Goal: Transaction & Acquisition: Purchase product/service

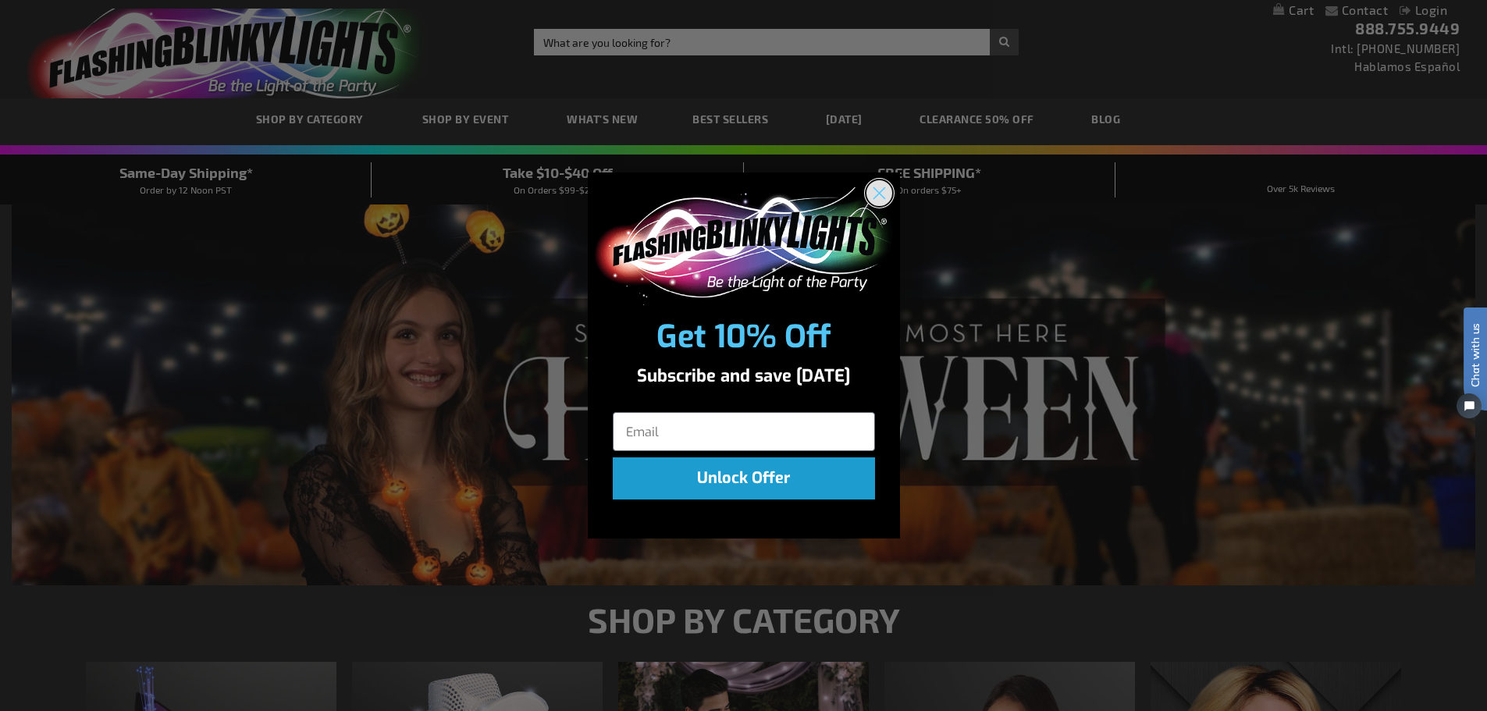
click at [877, 188] on circle "Close dialog" at bounding box center [878, 193] width 26 height 26
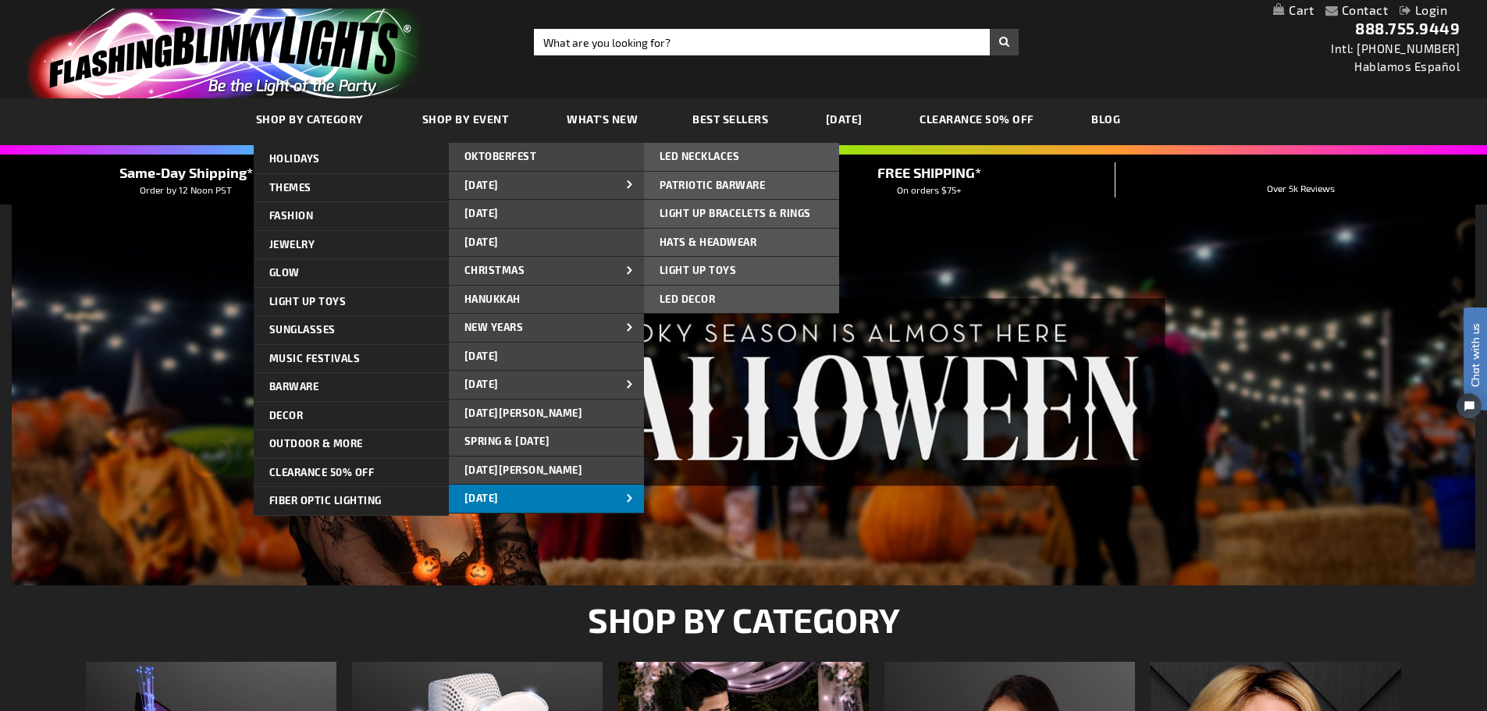
click at [497, 493] on span "[DATE]" at bounding box center [481, 498] width 34 height 12
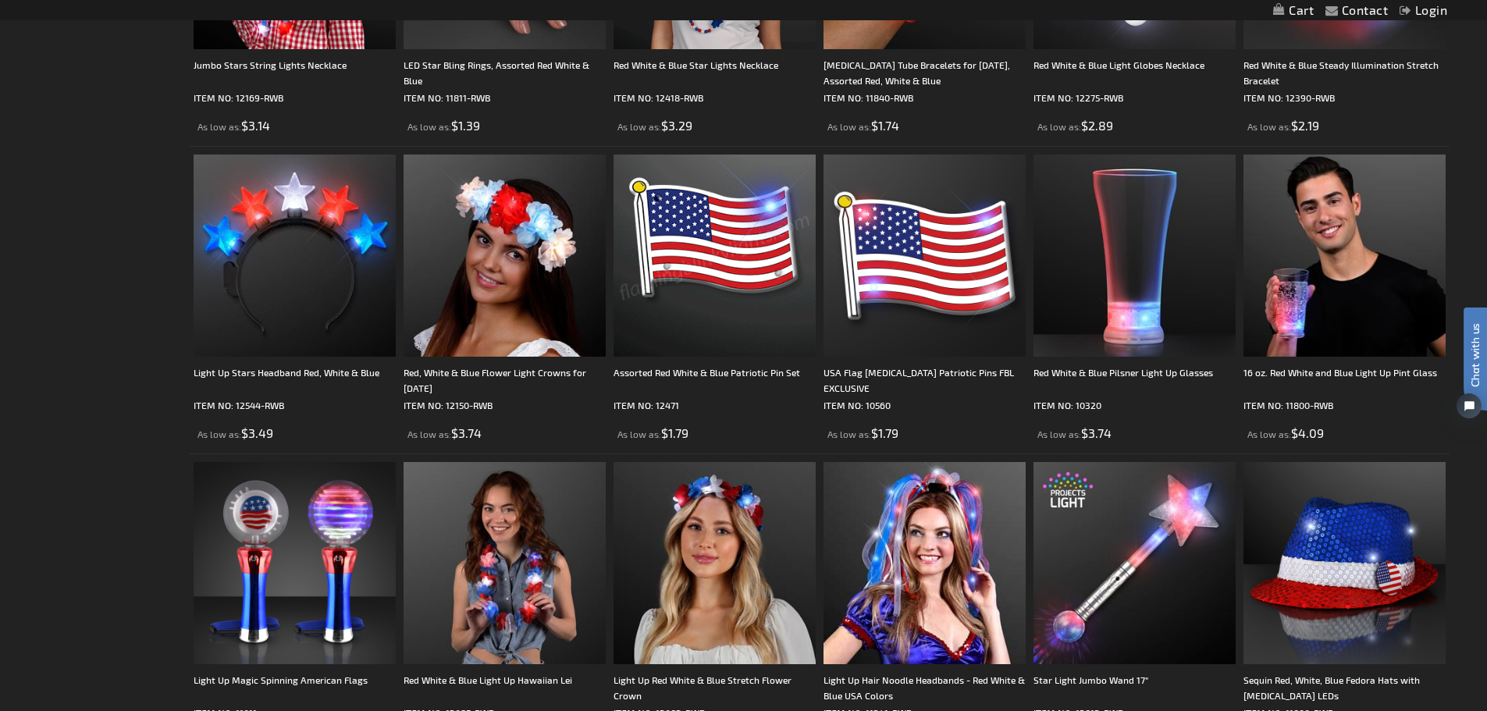
scroll to position [1092, 0]
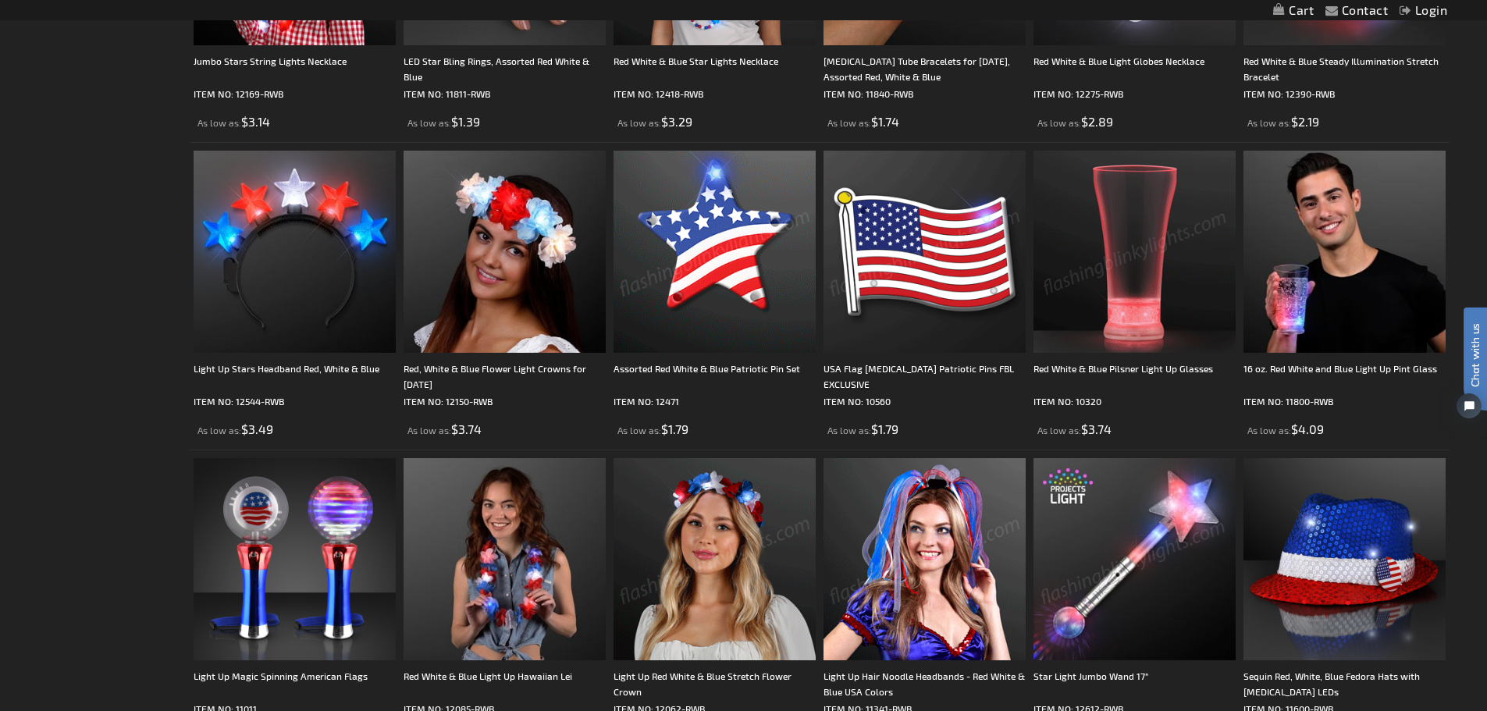
click at [911, 264] on img at bounding box center [924, 252] width 202 height 202
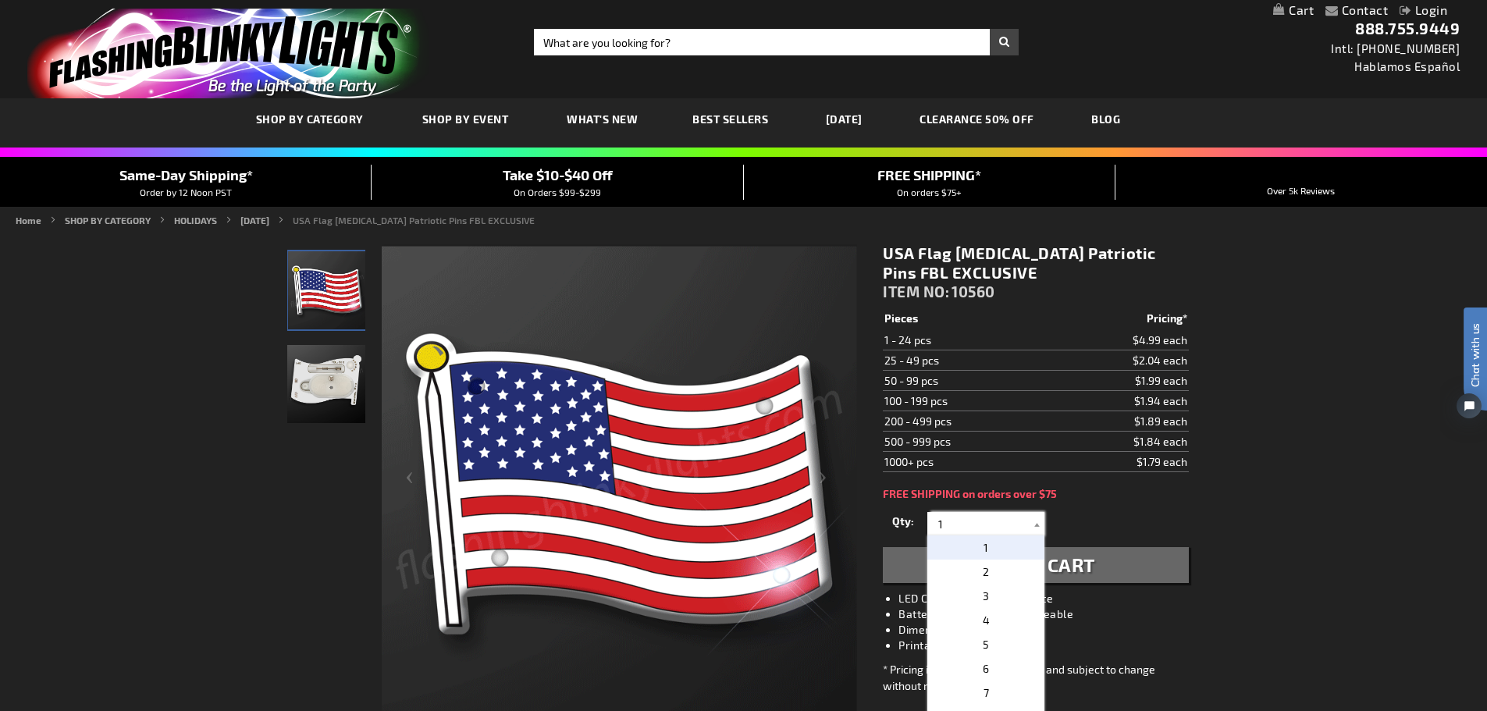
click at [977, 525] on input "1" at bounding box center [987, 523] width 113 height 23
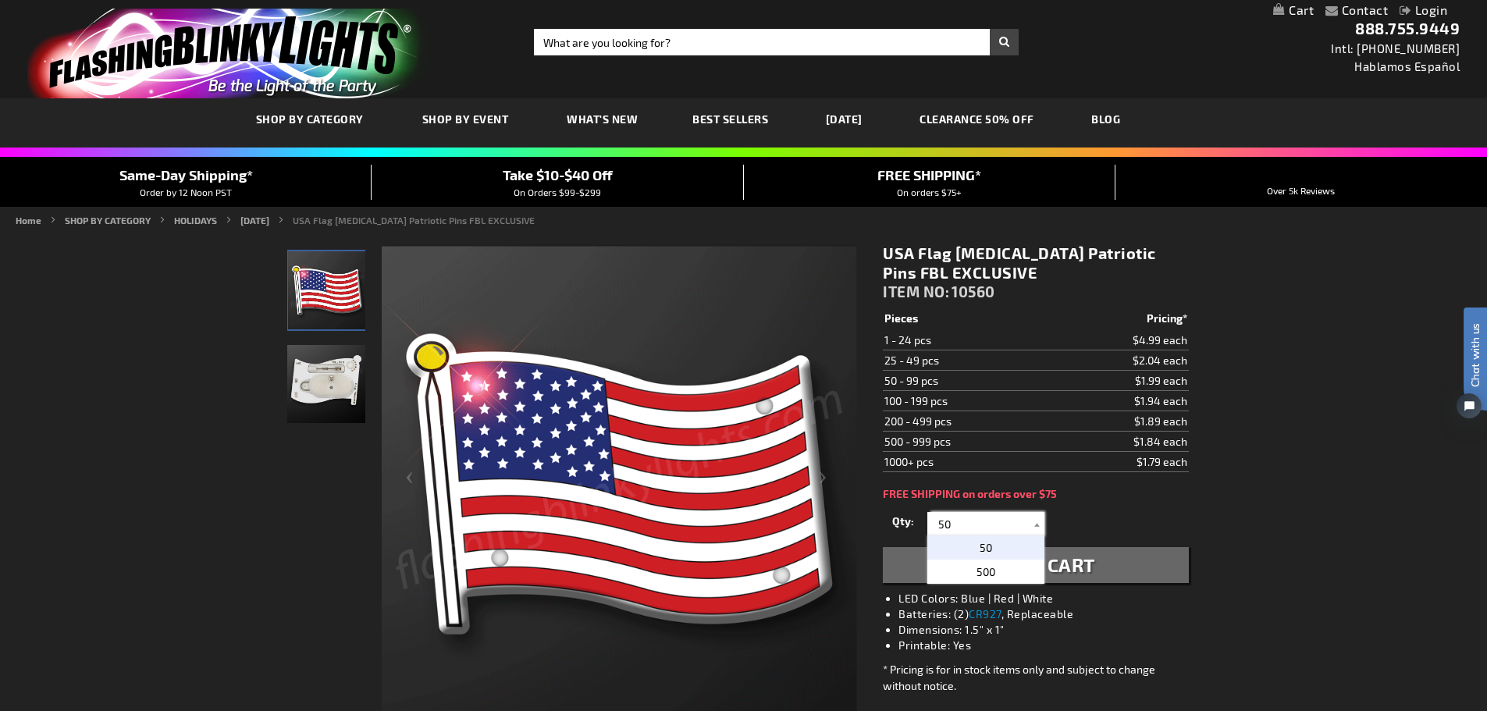
type input "50"
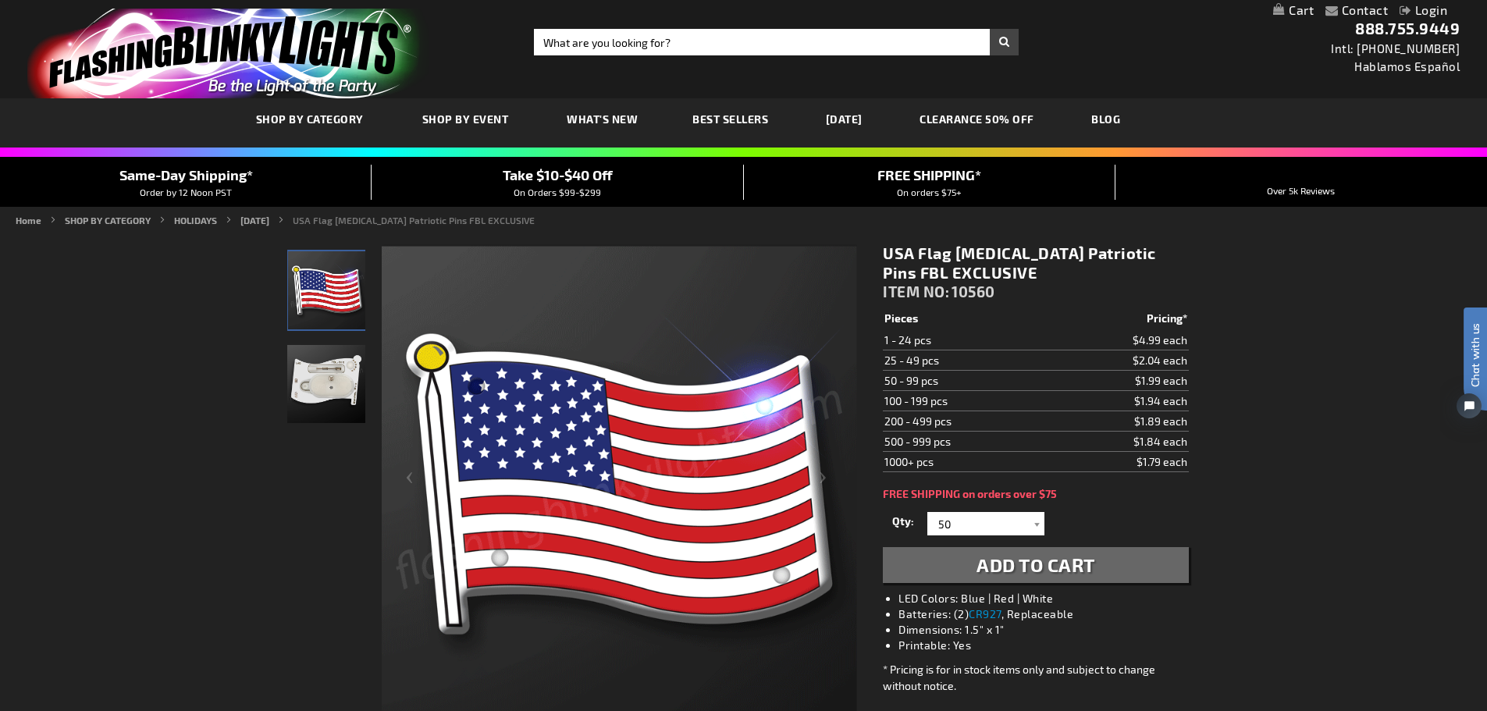
click at [948, 570] on button "Add to Cart" at bounding box center [1035, 565] width 305 height 36
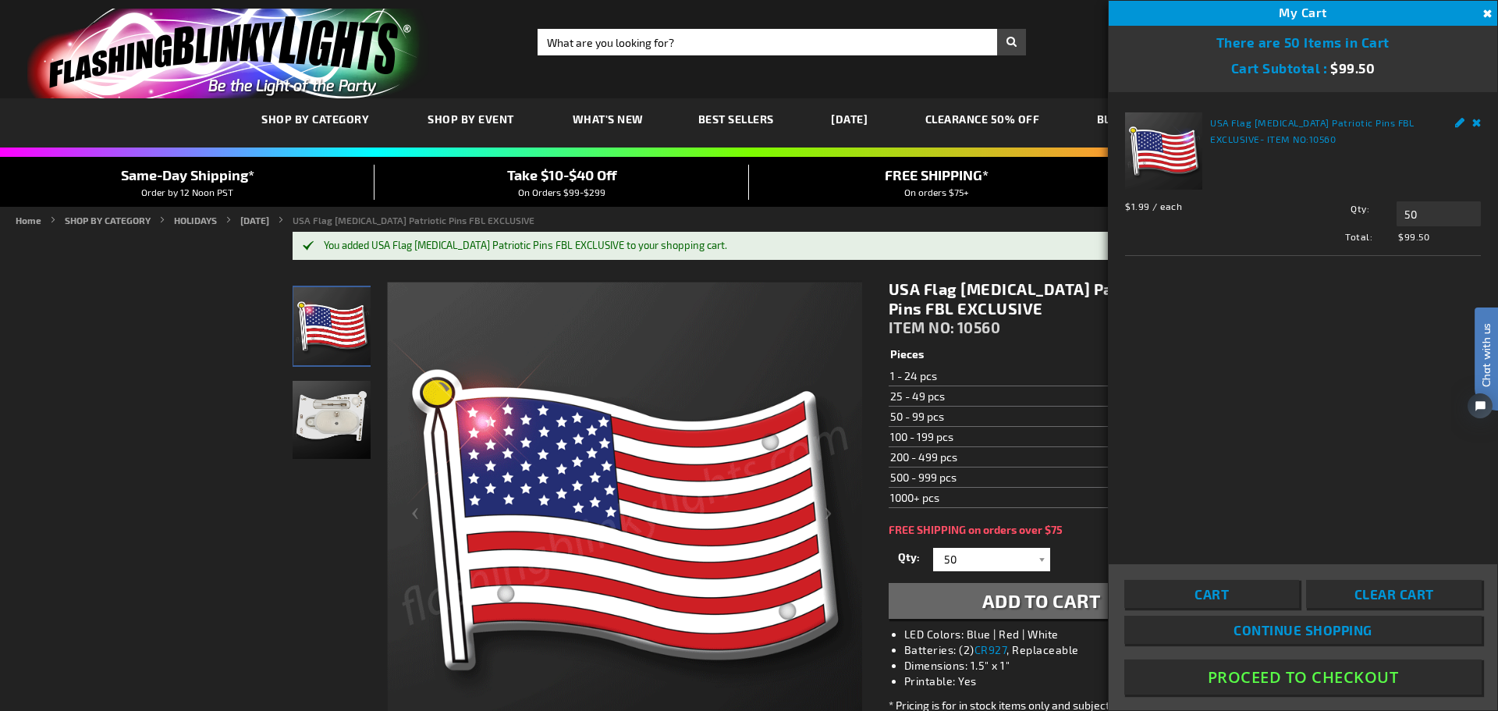
click at [1210, 676] on button "Proceed To Checkout" at bounding box center [1302, 676] width 357 height 35
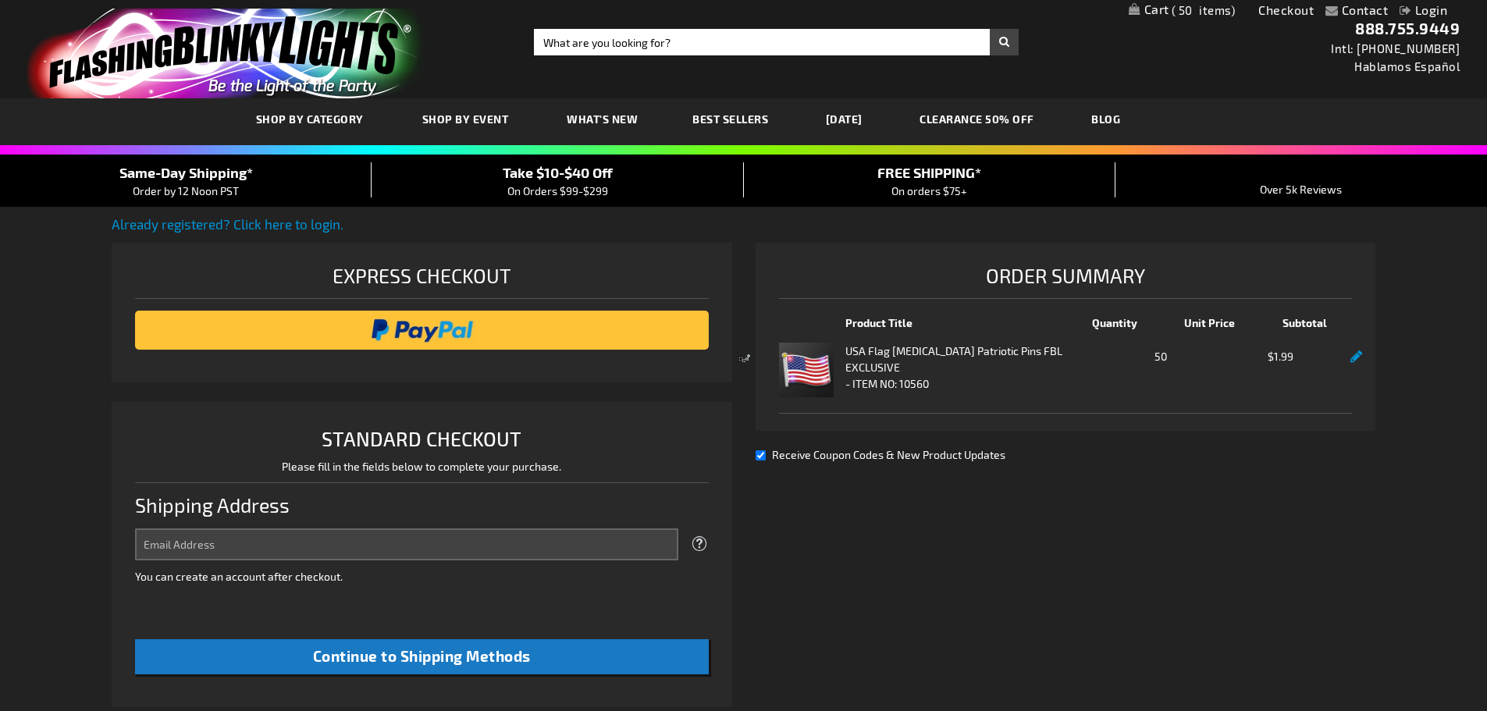
select select "US"
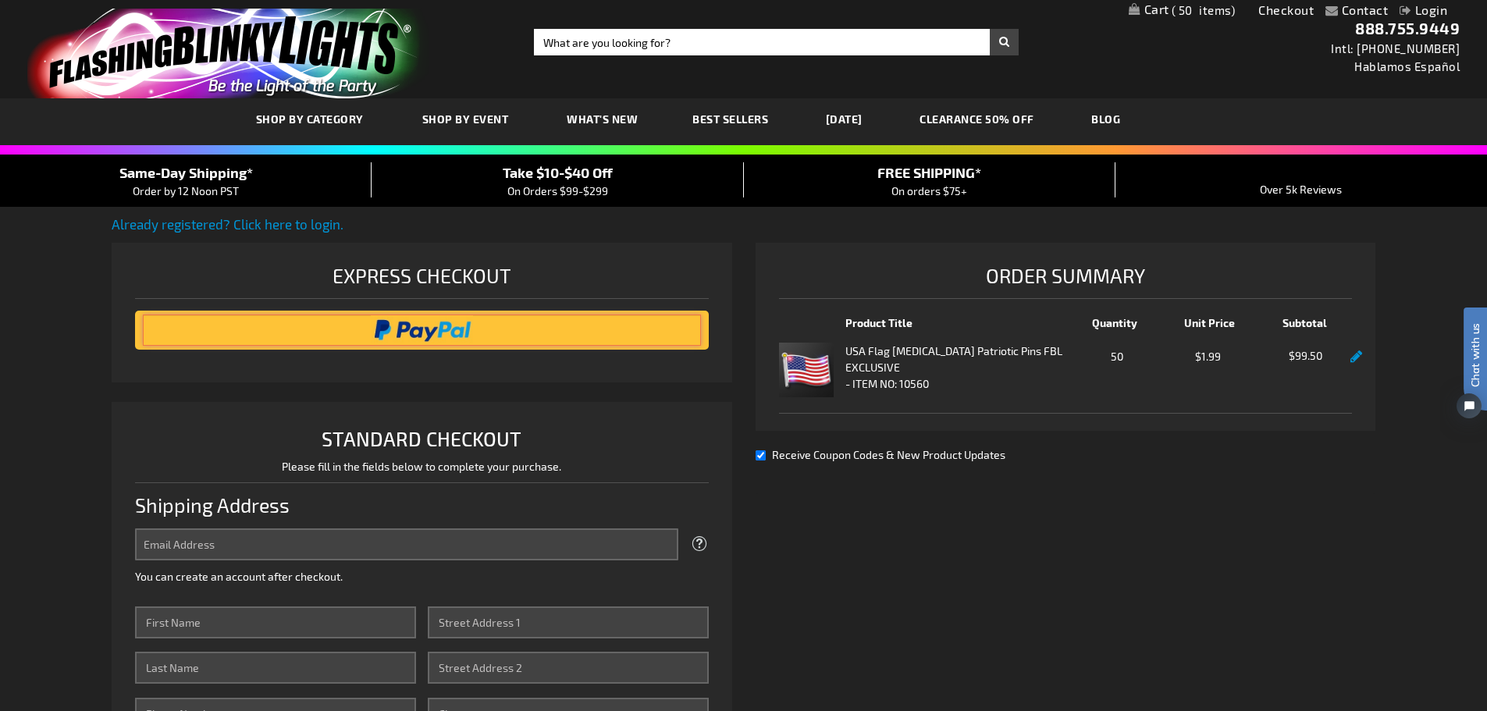
click at [361, 327] on input "image" at bounding box center [422, 329] width 558 height 31
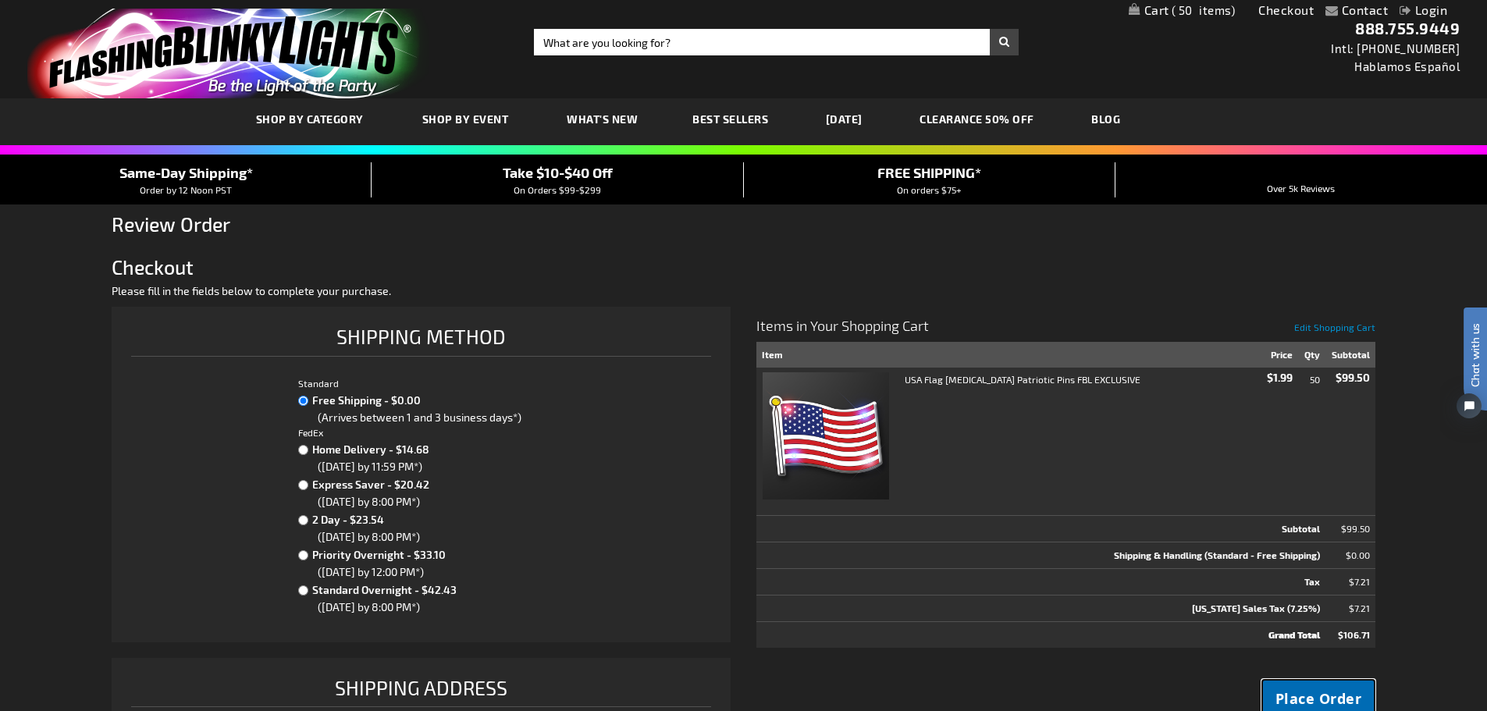
click at [1291, 690] on span "Place Order" at bounding box center [1318, 699] width 87 height 20
